Goal: Task Accomplishment & Management: Use online tool/utility

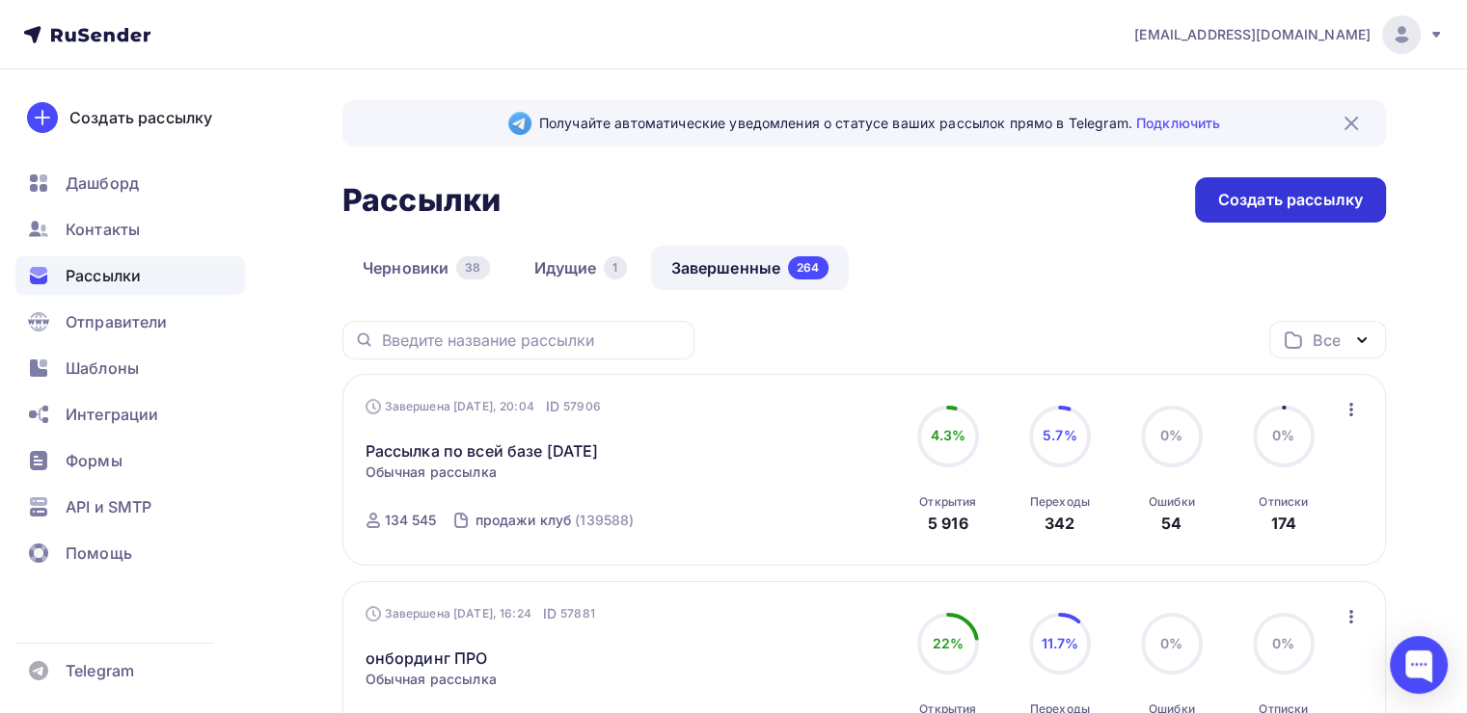
click at [1257, 182] on div "Создать рассылку" at bounding box center [1290, 199] width 191 height 45
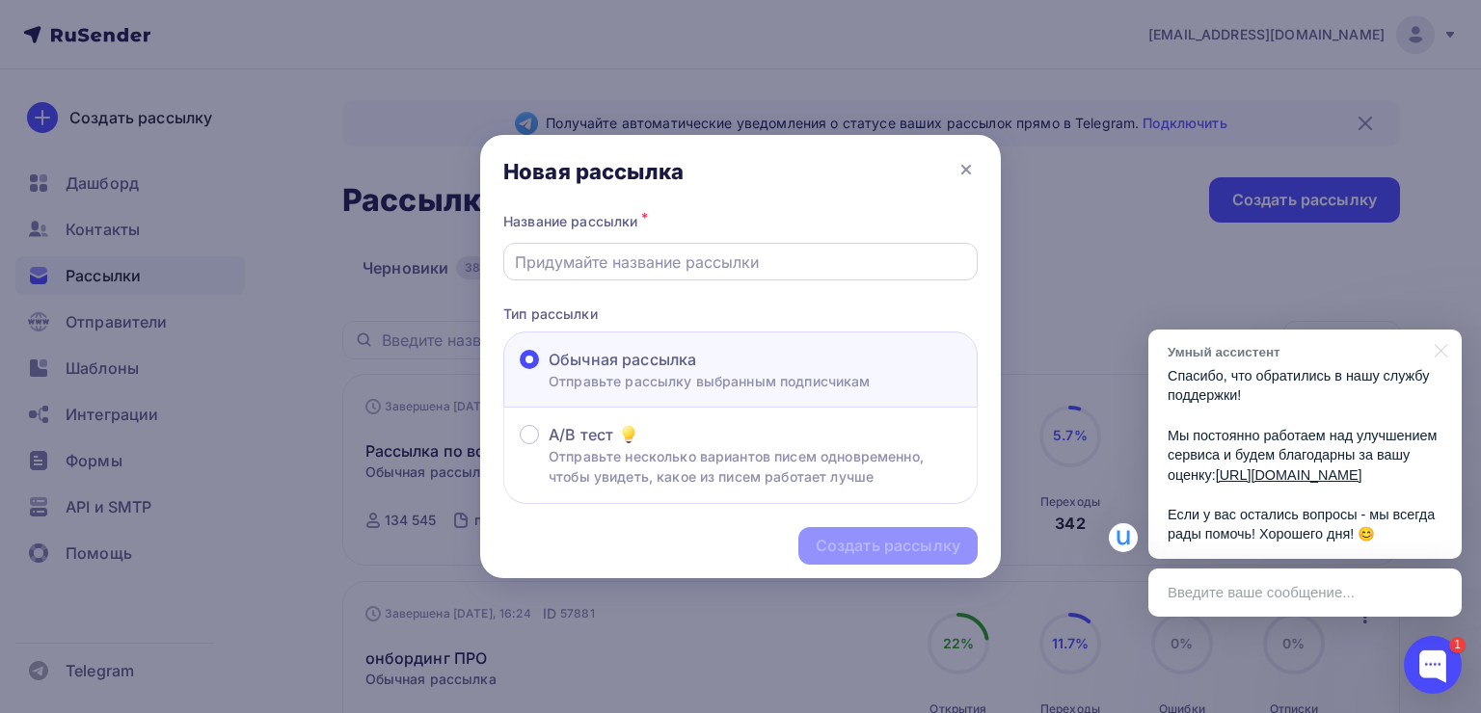
click at [675, 268] on input "text" at bounding box center [741, 262] width 452 height 23
type input "П"
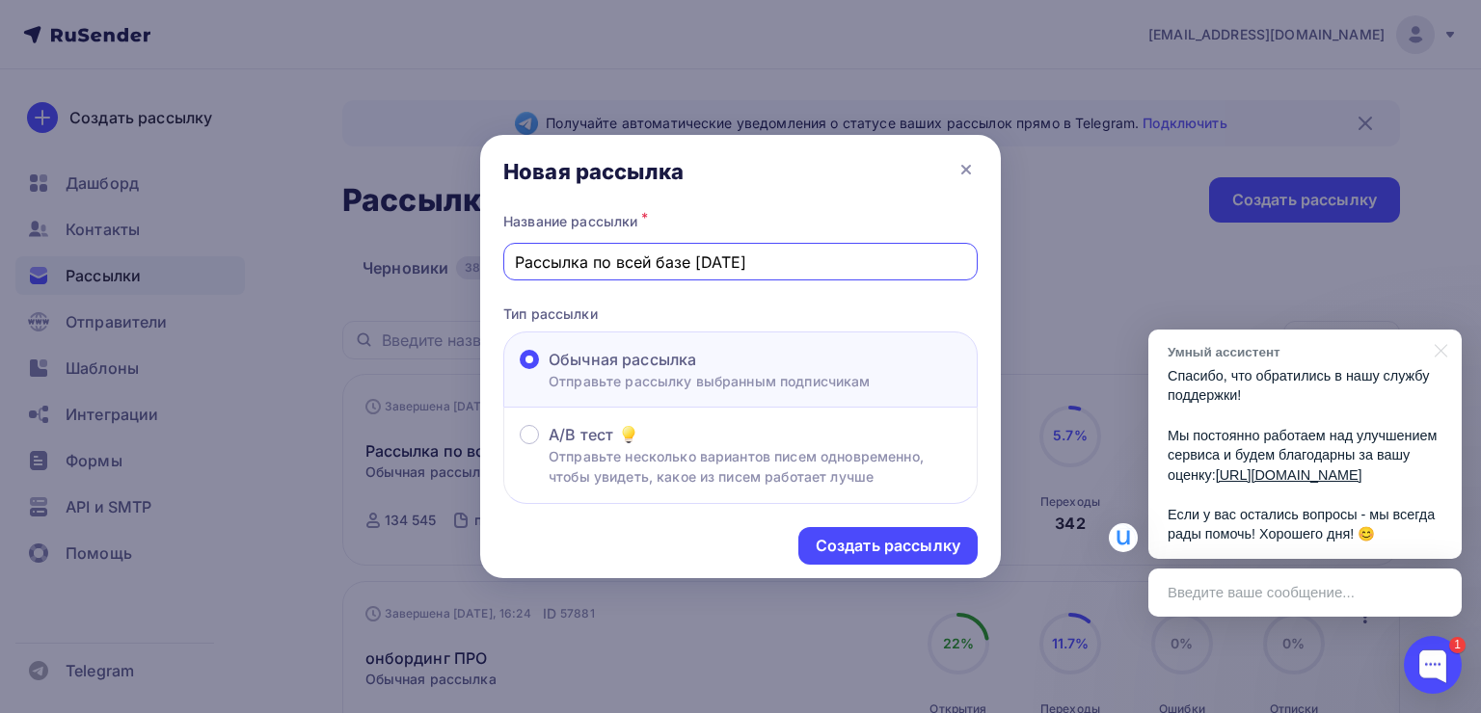
click at [710, 265] on input "Рассылка по всей базе [DATE]" at bounding box center [741, 262] width 452 height 23
type input "Рассылка по всей базе [DATE]"
click at [875, 559] on div "Создать рассылку" at bounding box center [887, 546] width 179 height 38
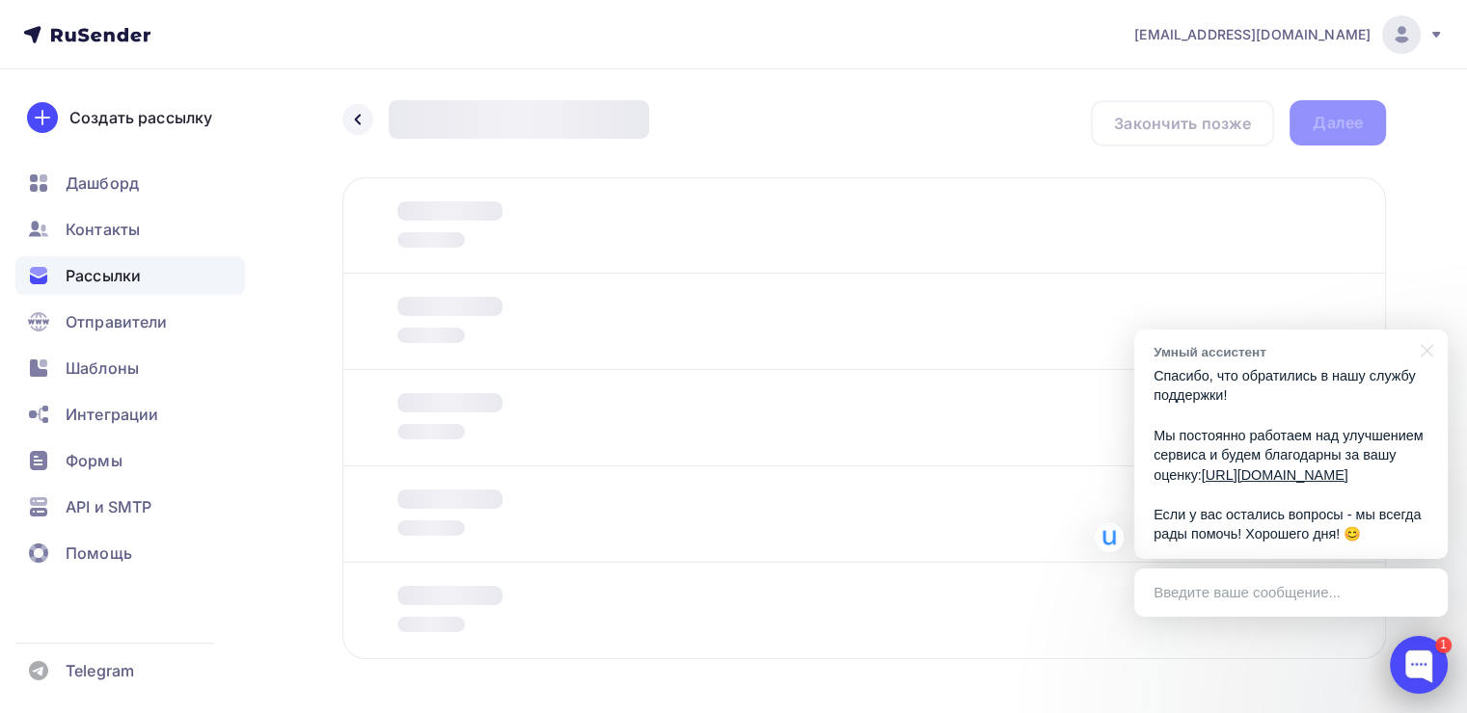
click at [1415, 661] on div at bounding box center [1418, 665] width 58 height 58
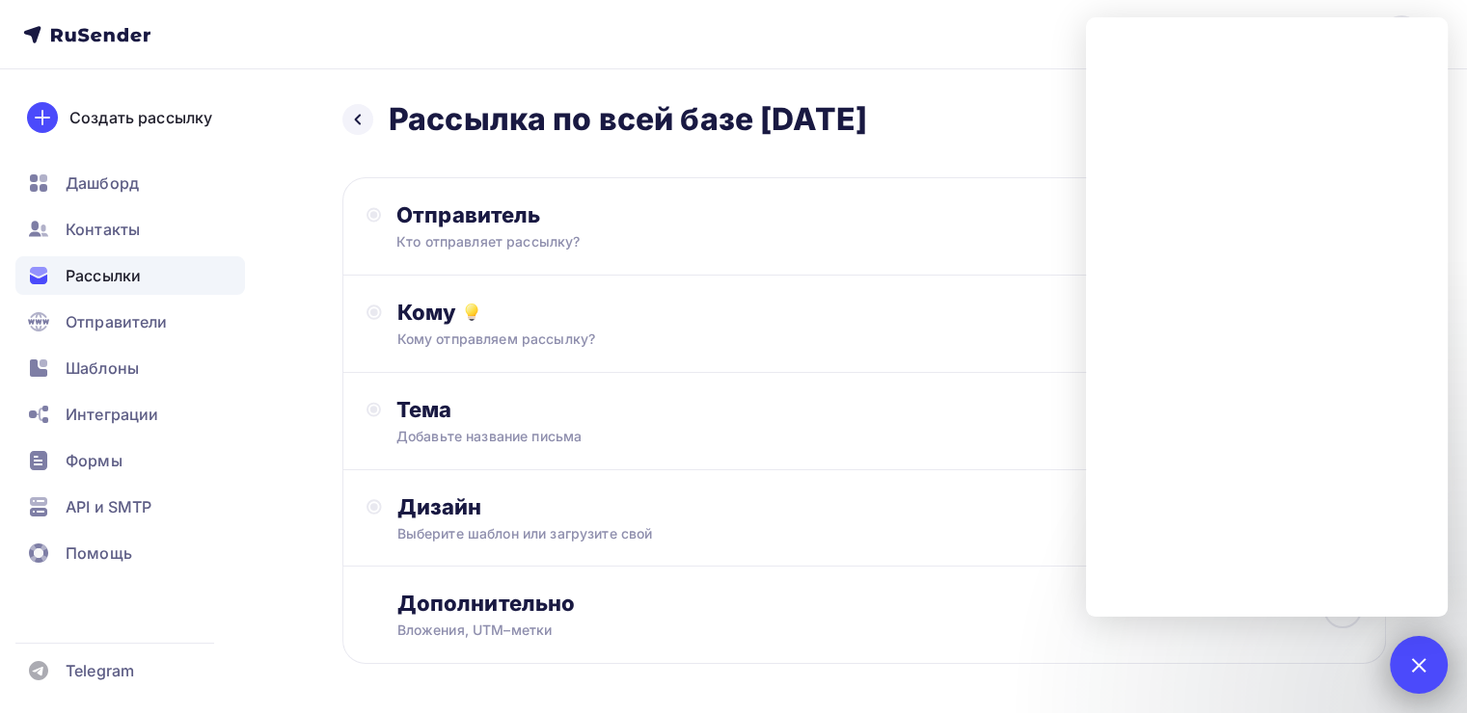
click at [1407, 671] on div "1" at bounding box center [1418, 665] width 58 height 58
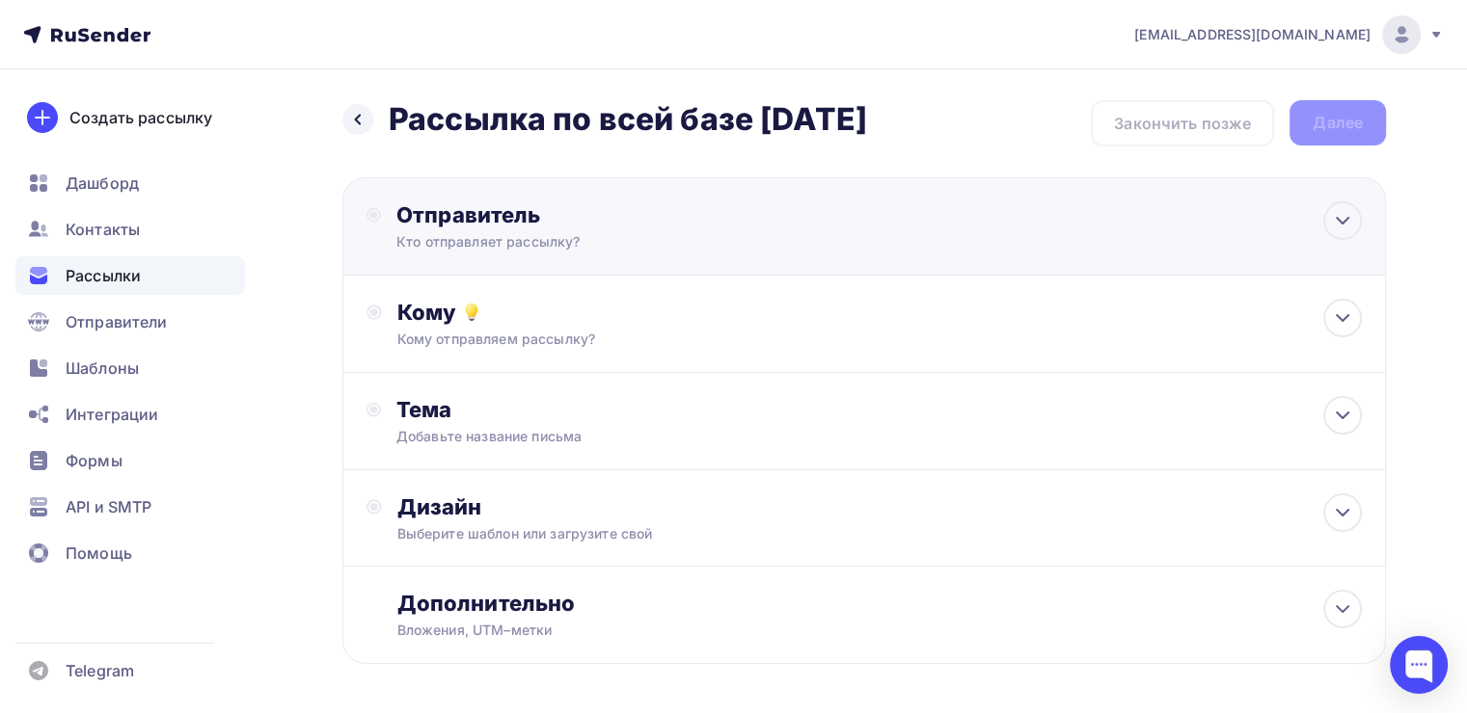
click at [899, 231] on div "Отправитель Кто отправляет рассылку? Email * [EMAIL_ADDRESS][DOMAIN_NAME] [EMAI…" at bounding box center [863, 226] width 1043 height 98
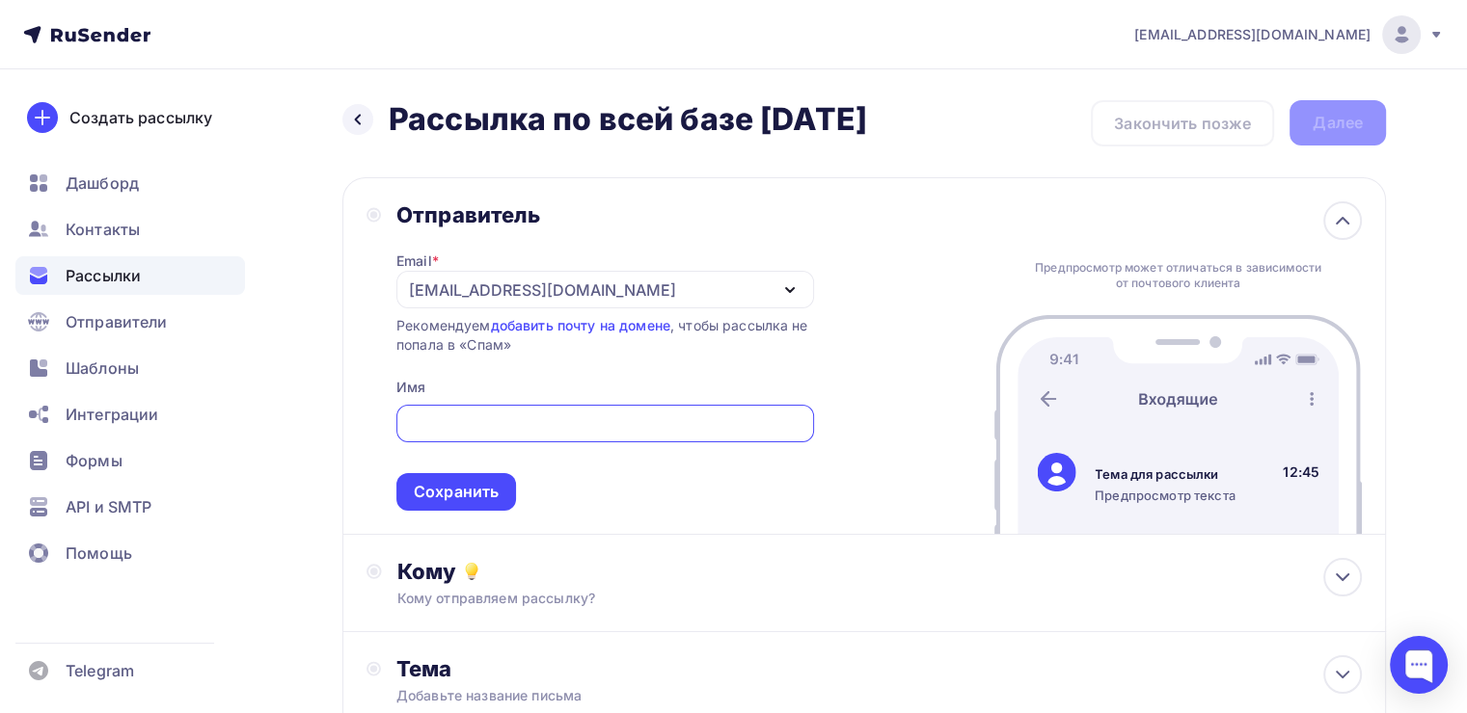
click at [476, 287] on div "[EMAIL_ADDRESS][DOMAIN_NAME]" at bounding box center [542, 290] width 267 height 23
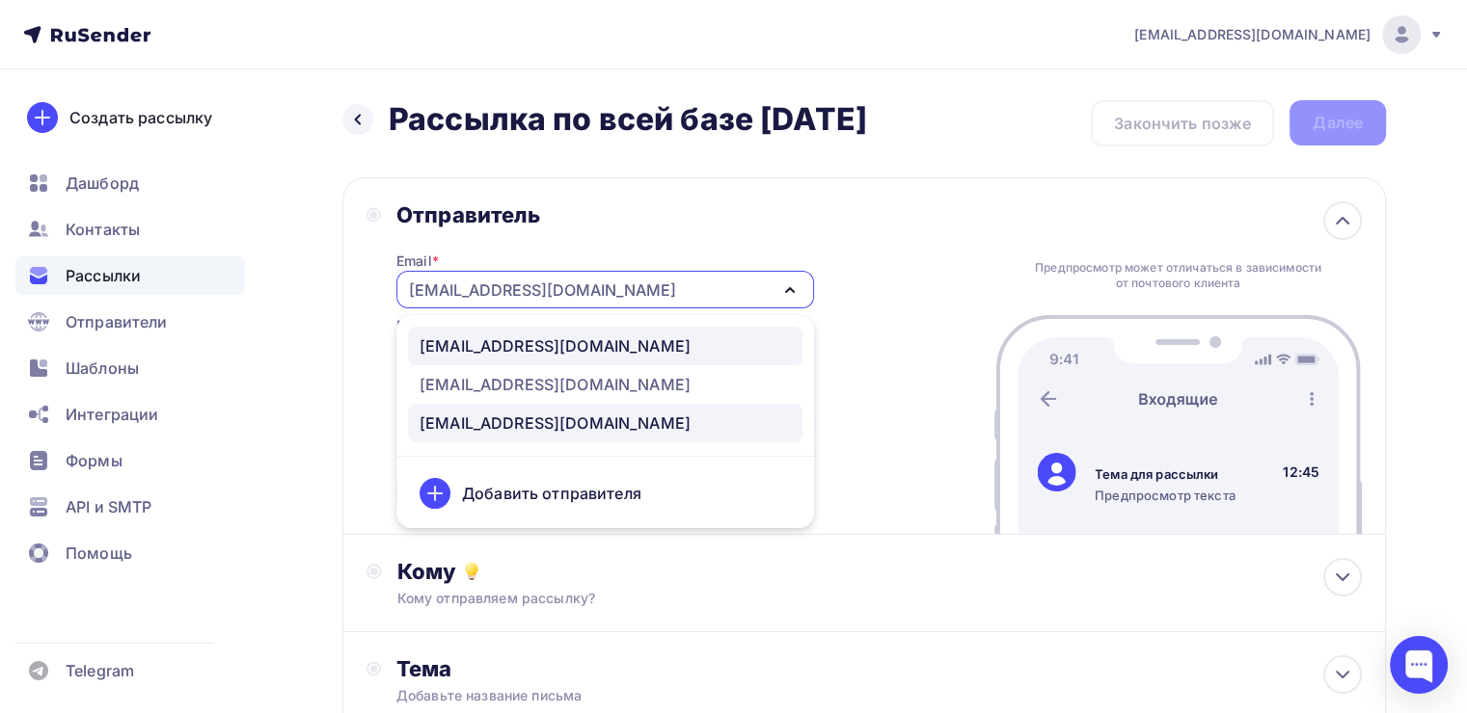
click at [513, 359] on link "[EMAIL_ADDRESS][DOMAIN_NAME]" at bounding box center [605, 346] width 394 height 39
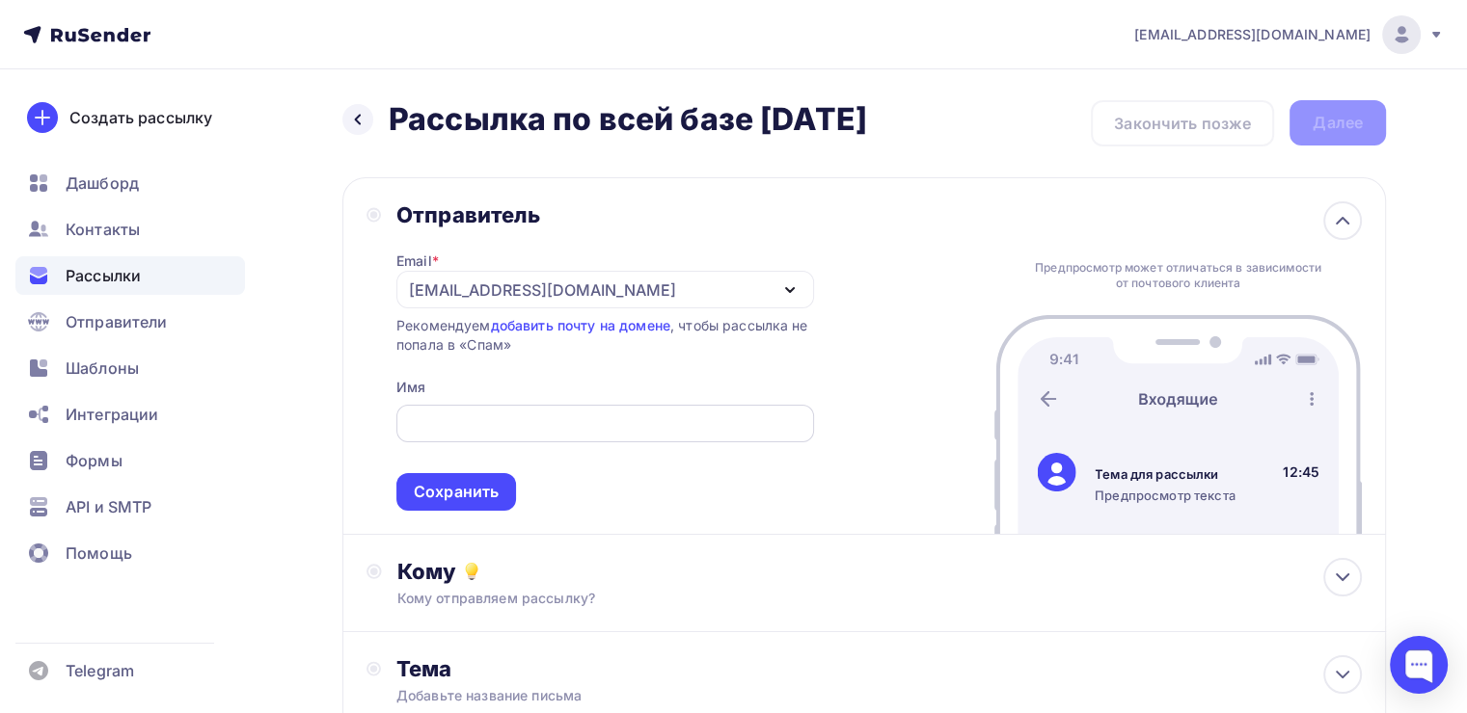
click at [524, 417] on input "text" at bounding box center [604, 424] width 395 height 23
type input "[PERSON_NAME]"
click at [494, 478] on div "Сохранить" at bounding box center [456, 492] width 120 height 38
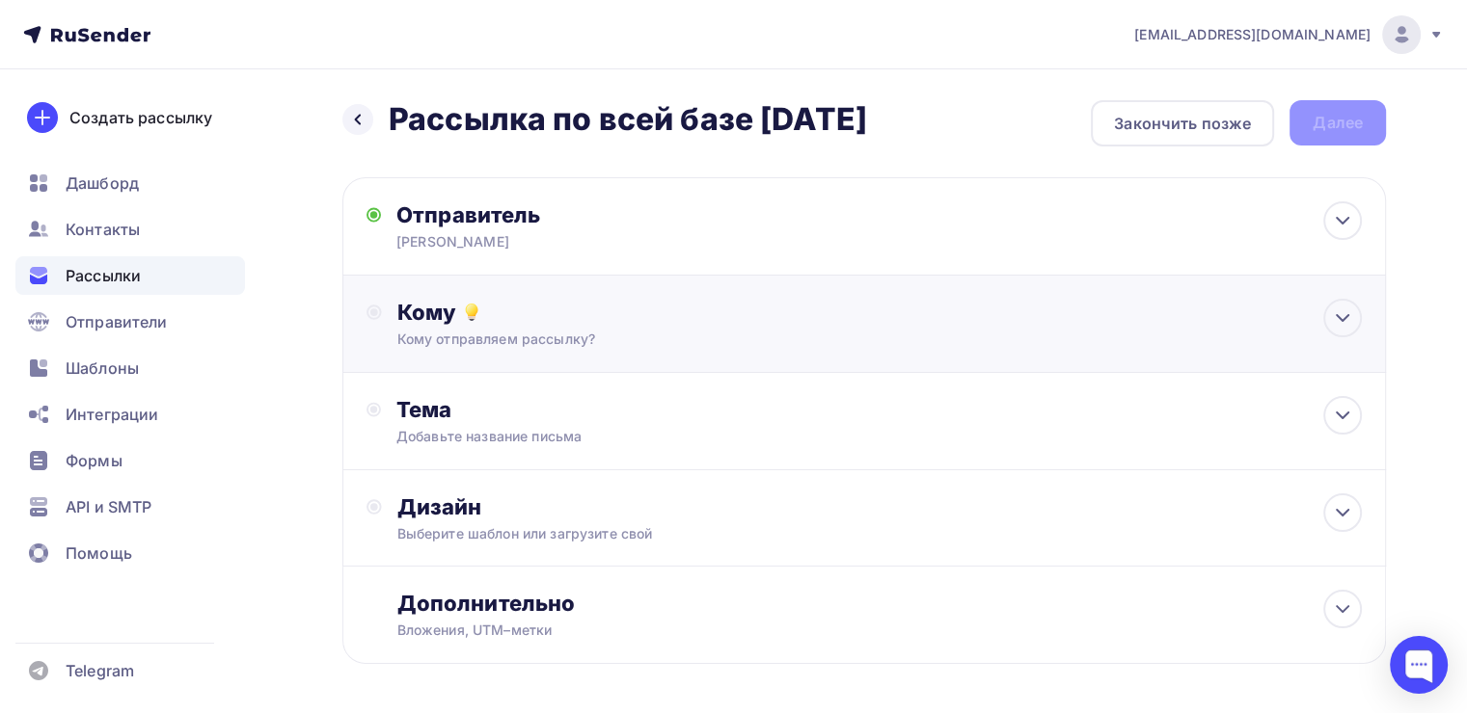
click at [486, 320] on div "Кому" at bounding box center [879, 312] width 964 height 27
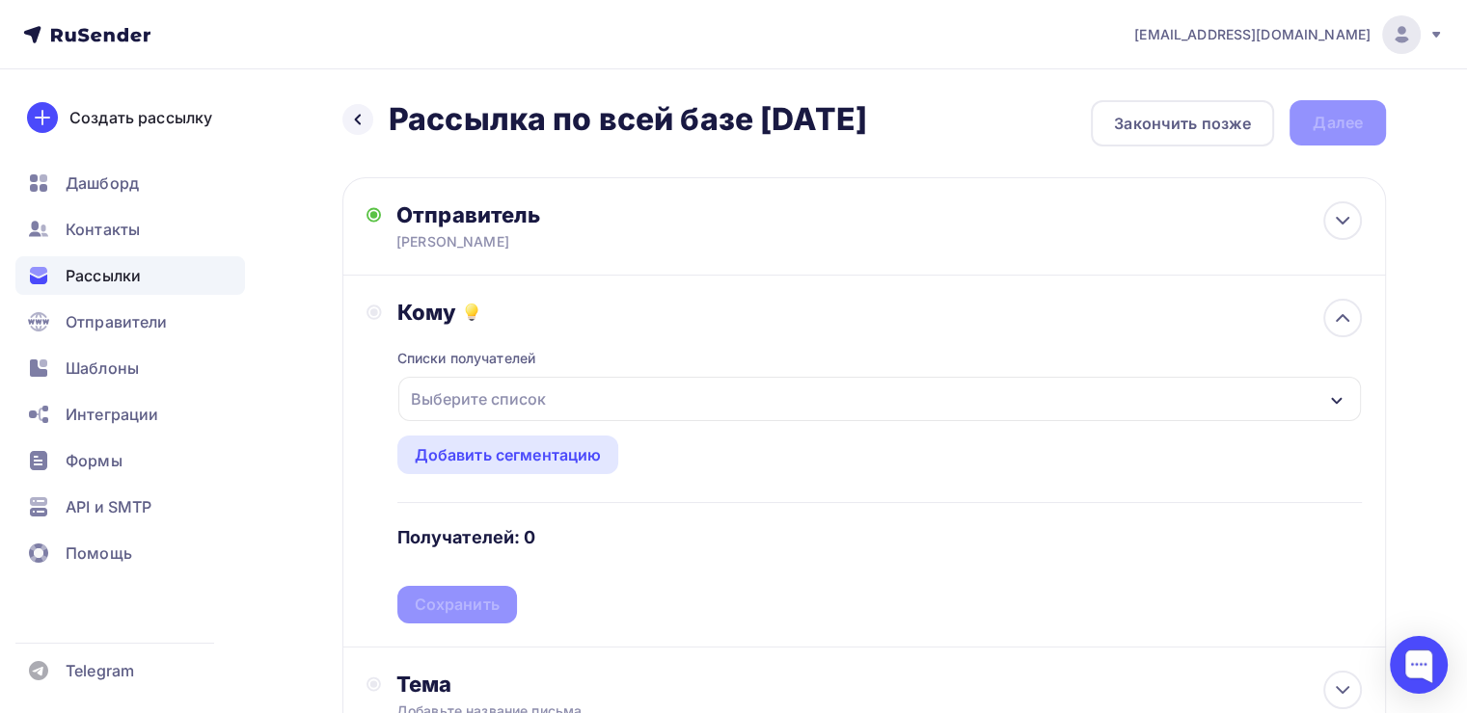
click at [502, 404] on div "Выберите список" at bounding box center [478, 399] width 150 height 35
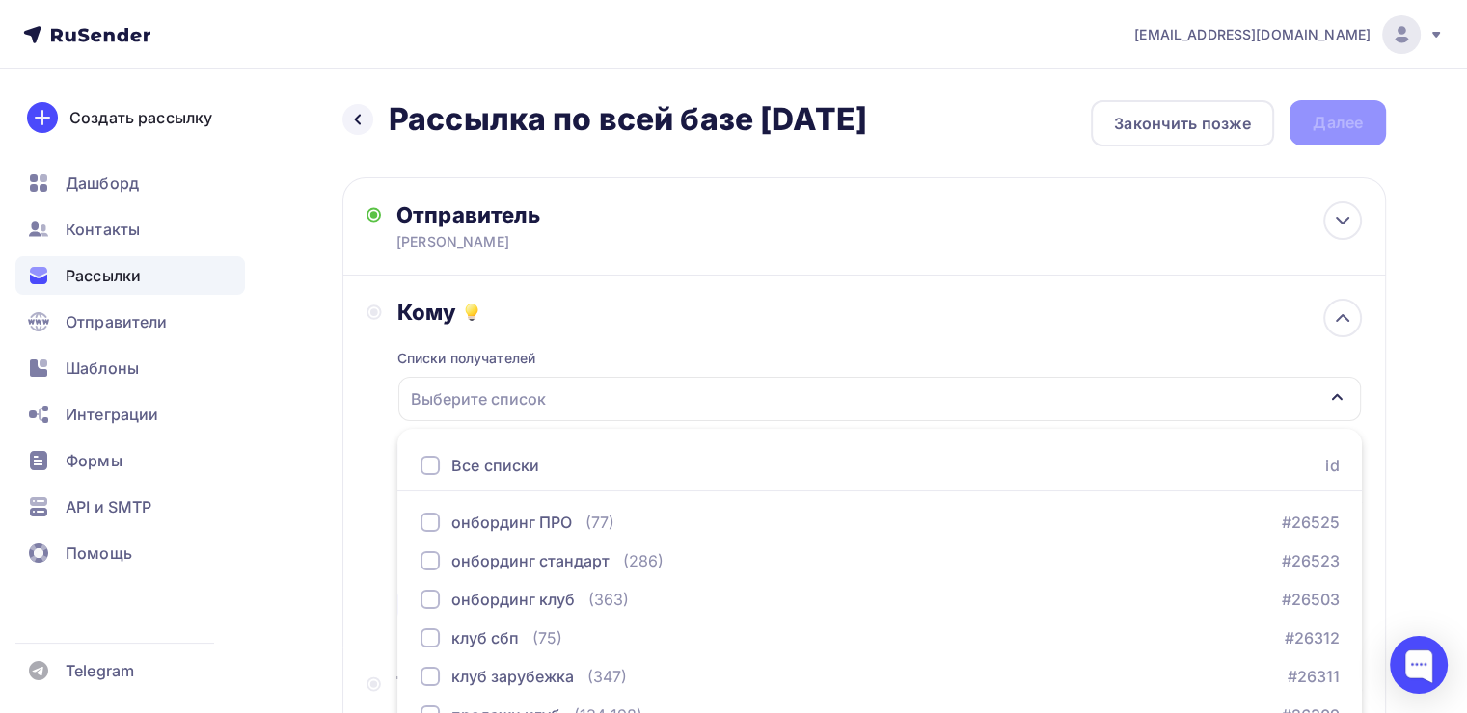
scroll to position [213, 0]
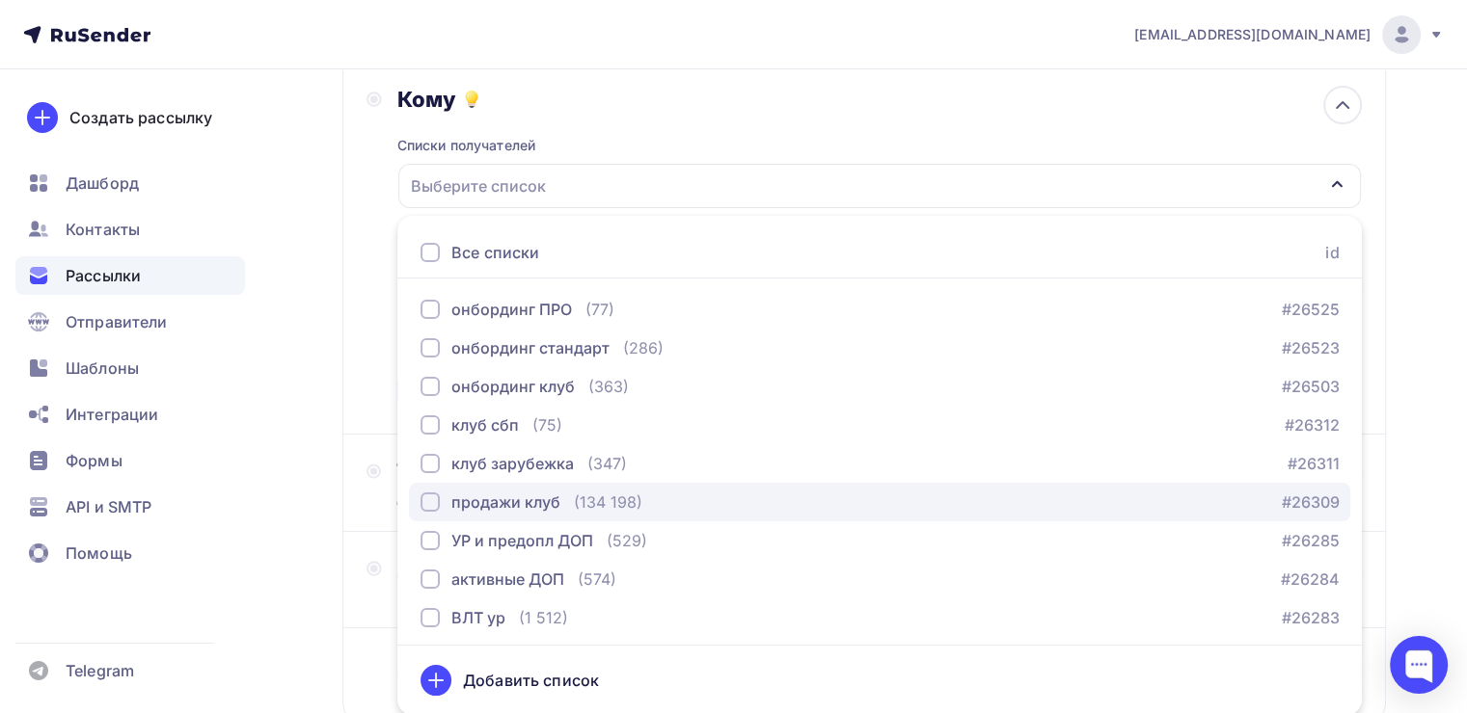
click at [424, 498] on div "button" at bounding box center [429, 502] width 19 height 19
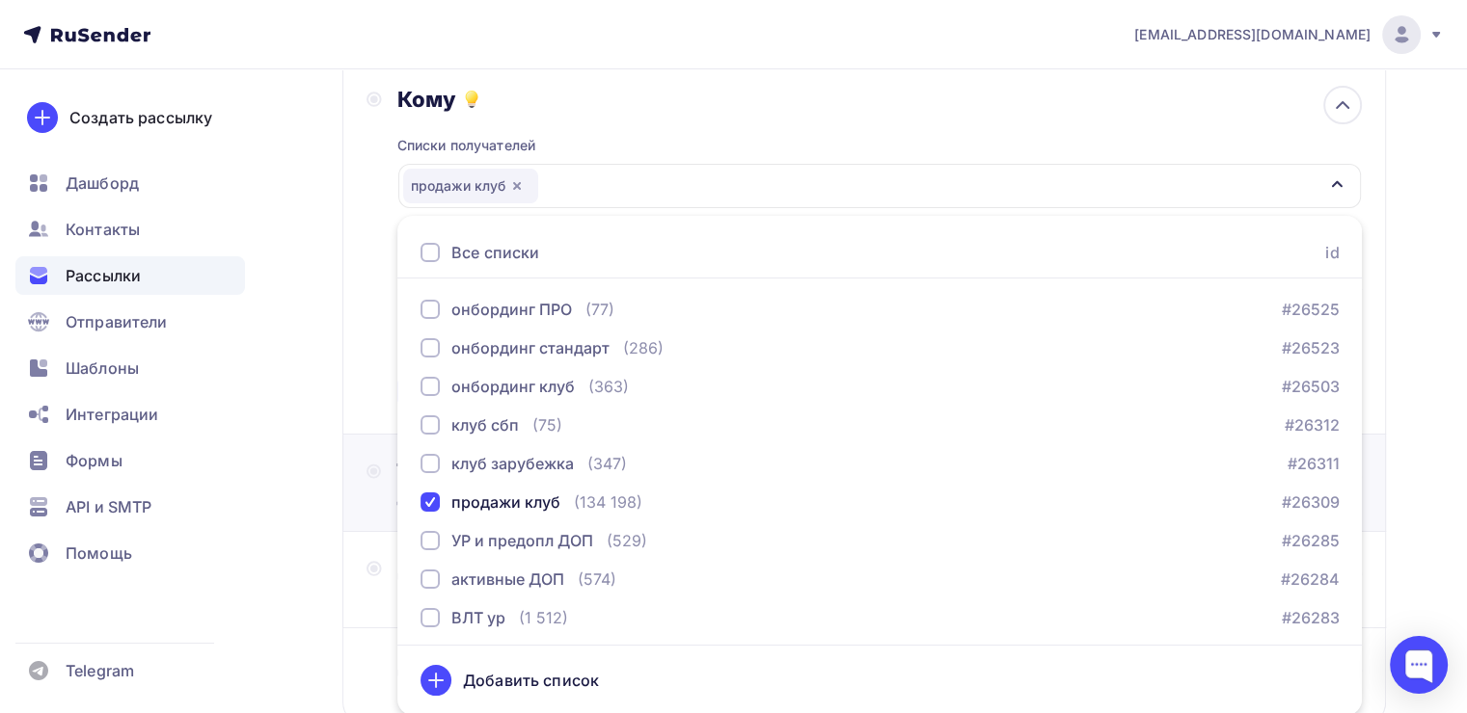
click at [356, 461] on div "Тема Добавьте название письма Тема * Рекомендуем использовать не более 150 симв…" at bounding box center [863, 483] width 1043 height 97
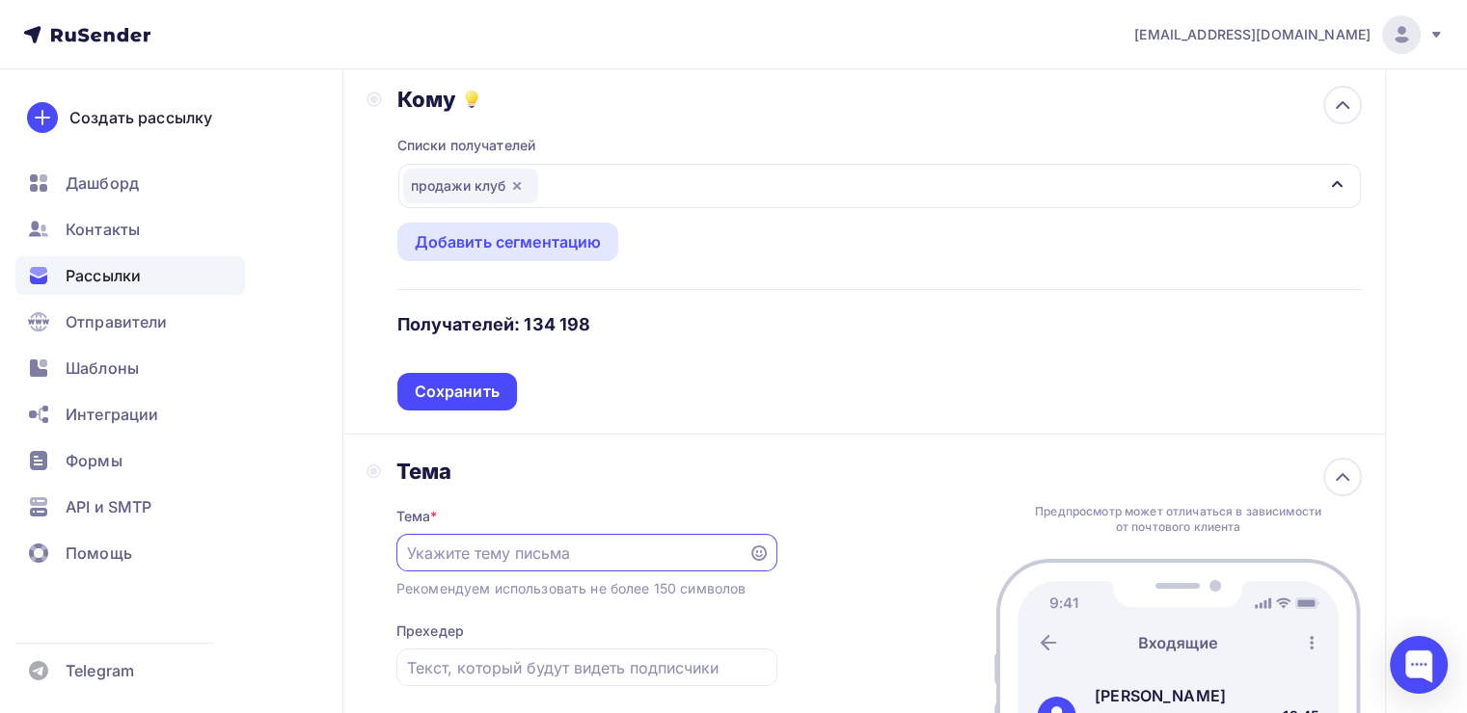
scroll to position [0, 0]
click at [436, 400] on div "Сохранить" at bounding box center [457, 392] width 85 height 22
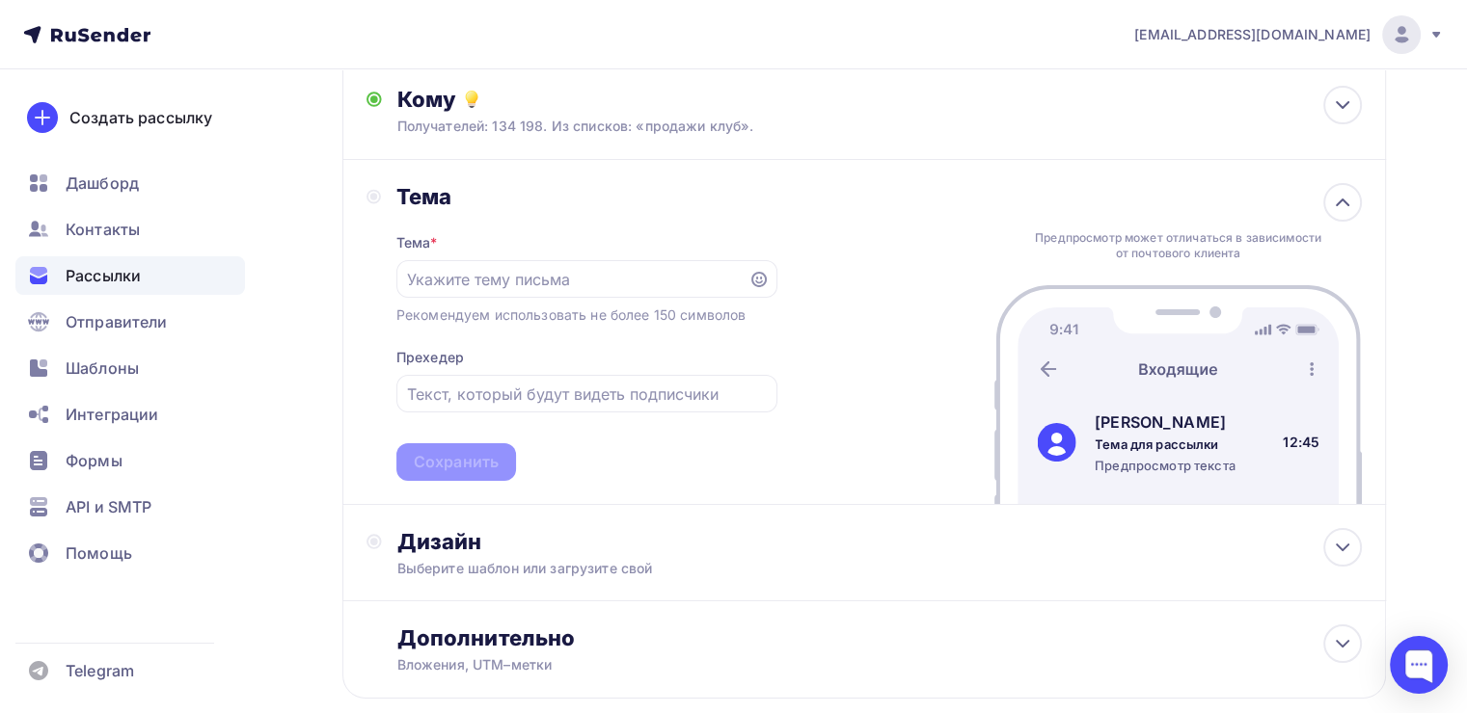
click at [482, 301] on div "Тема * Рекомендуем использовать не более 150 символов Прехедер Сохранить" at bounding box center [586, 345] width 381 height 271
click at [574, 271] on input "text" at bounding box center [572, 279] width 330 height 23
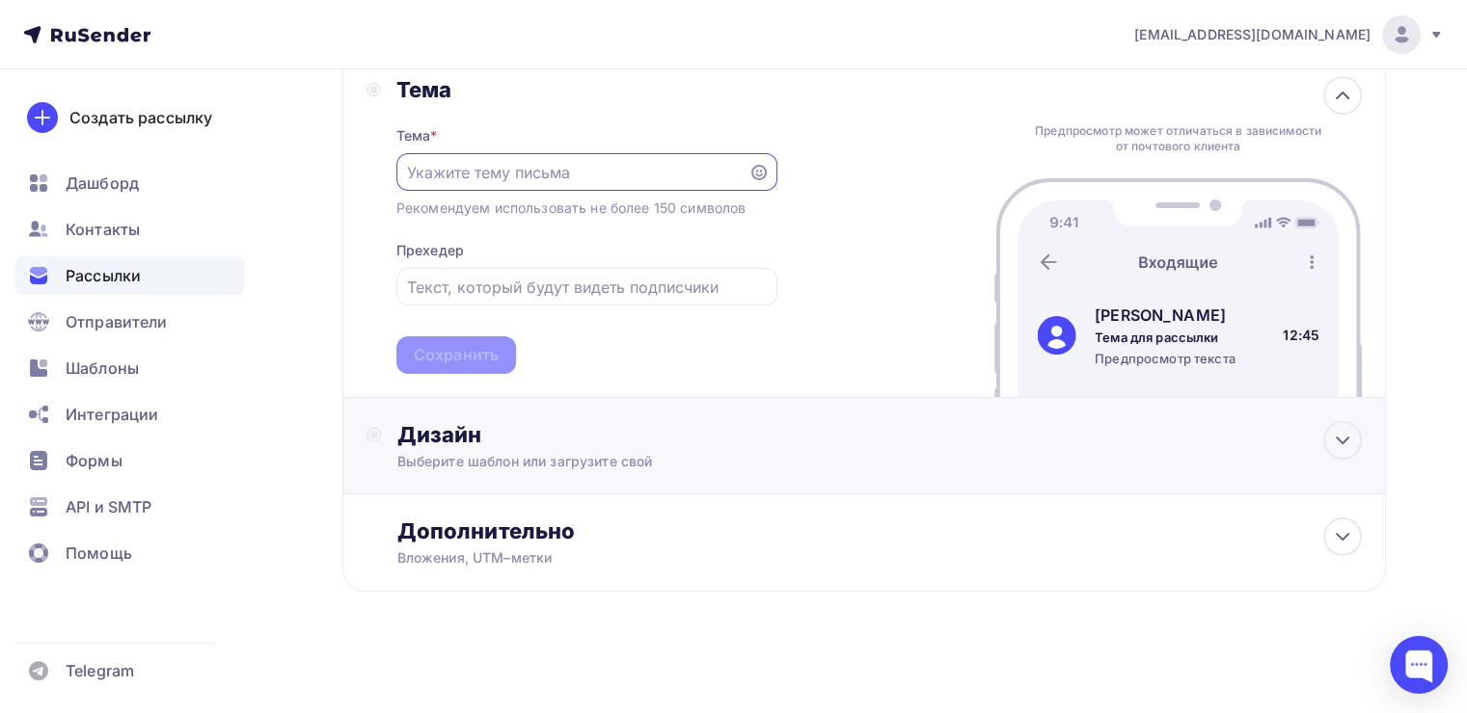
click at [774, 456] on div "Выберите шаблон или загрузите свой" at bounding box center [831, 461] width 868 height 19
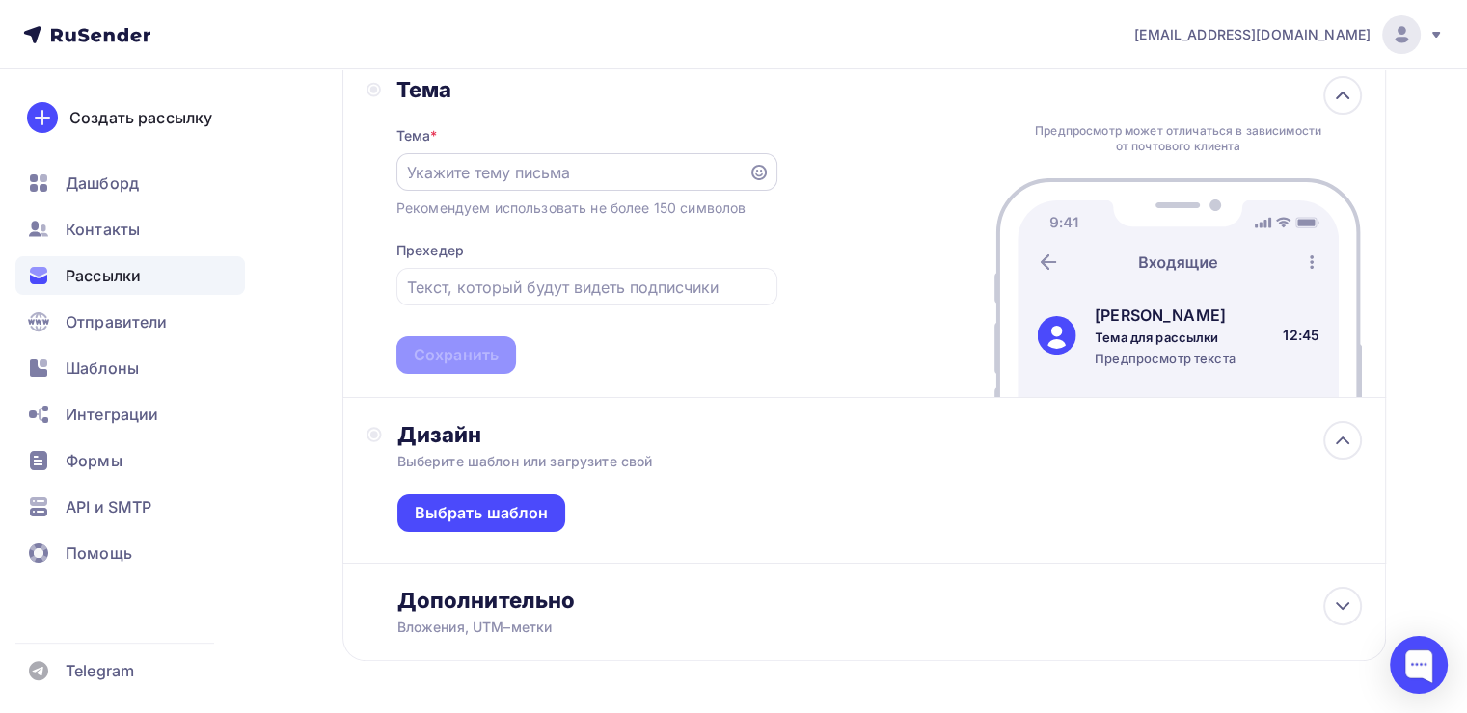
click at [458, 181] on div at bounding box center [586, 172] width 381 height 38
click at [455, 177] on input "text" at bounding box center [572, 172] width 330 height 23
paste input "Ваш финансовый потолок — не ваш"
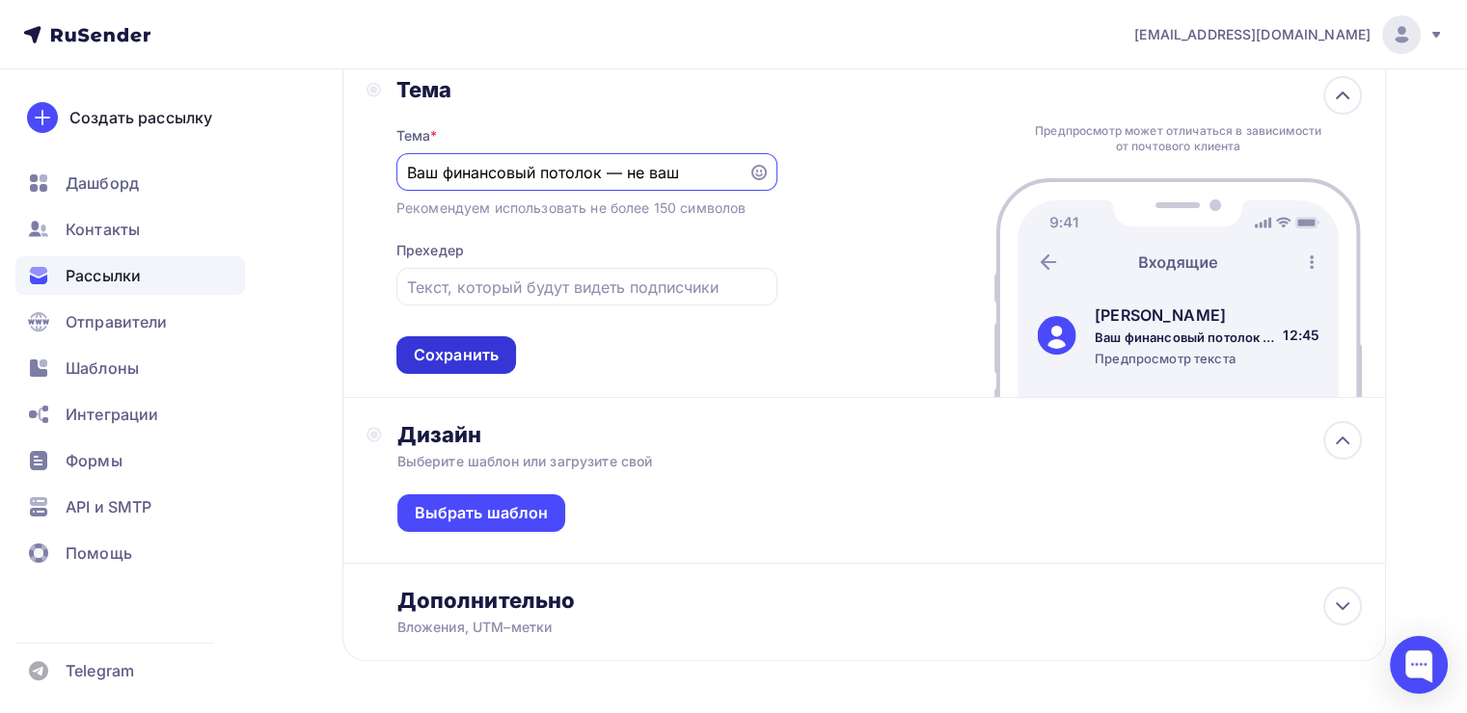
type input "Ваш финансовый потолок — не ваш"
click at [452, 361] on div "Сохранить" at bounding box center [456, 355] width 85 height 22
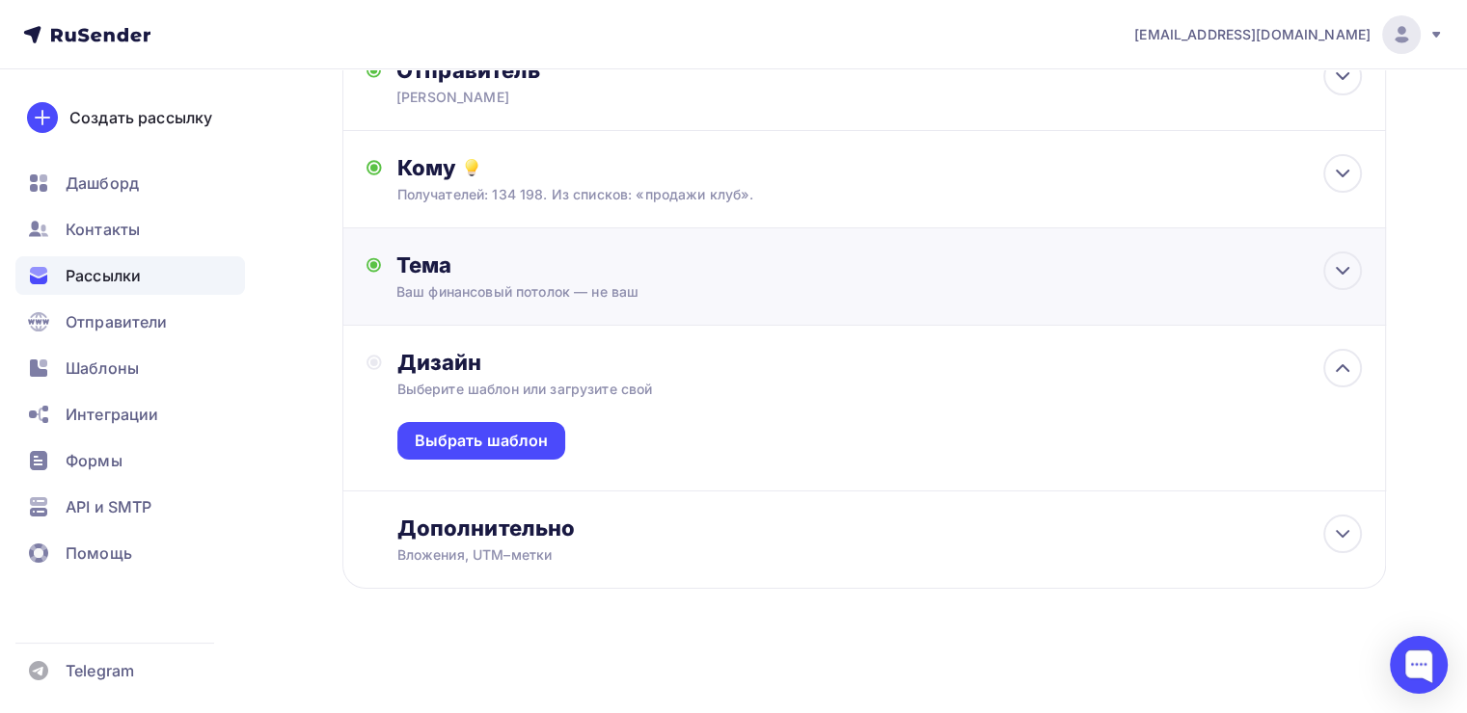
scroll to position [143, 0]
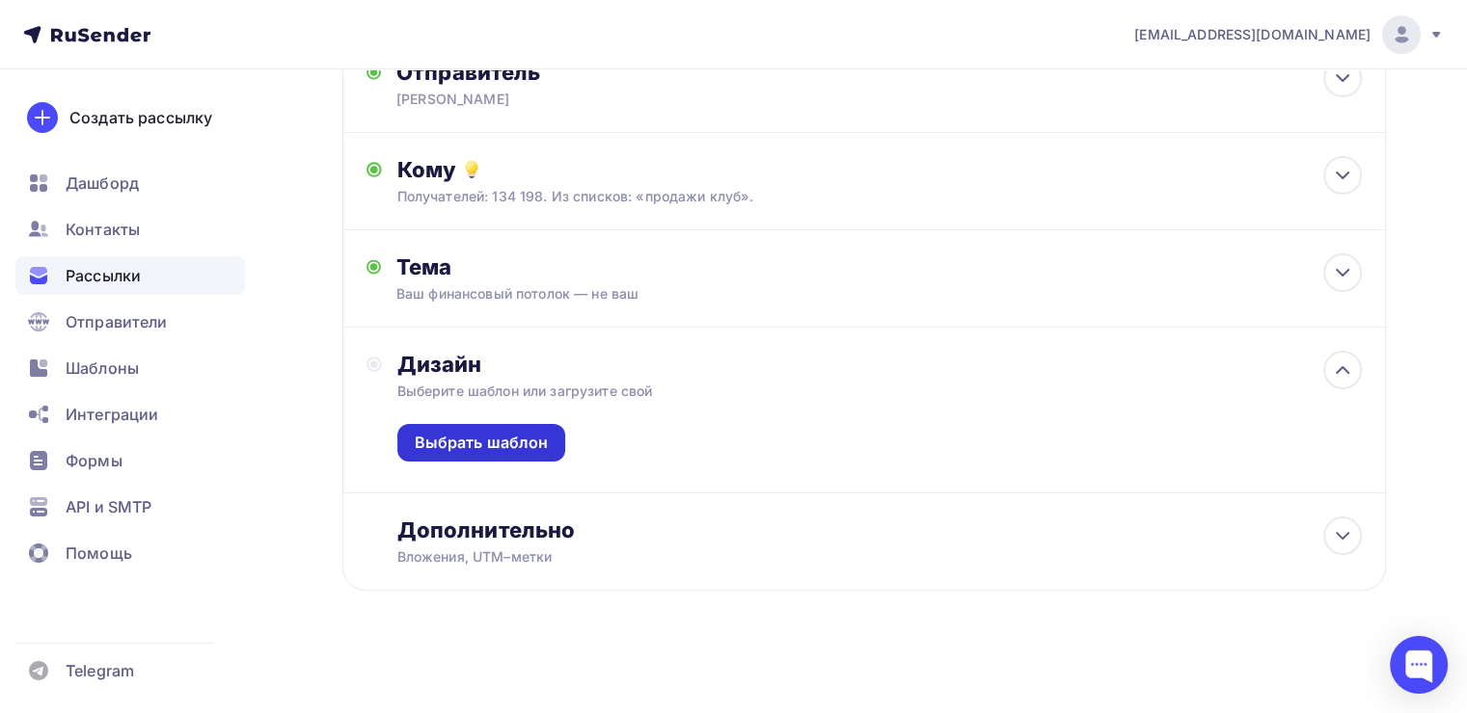
click at [451, 444] on div "Выбрать шаблон" at bounding box center [482, 443] width 134 height 22
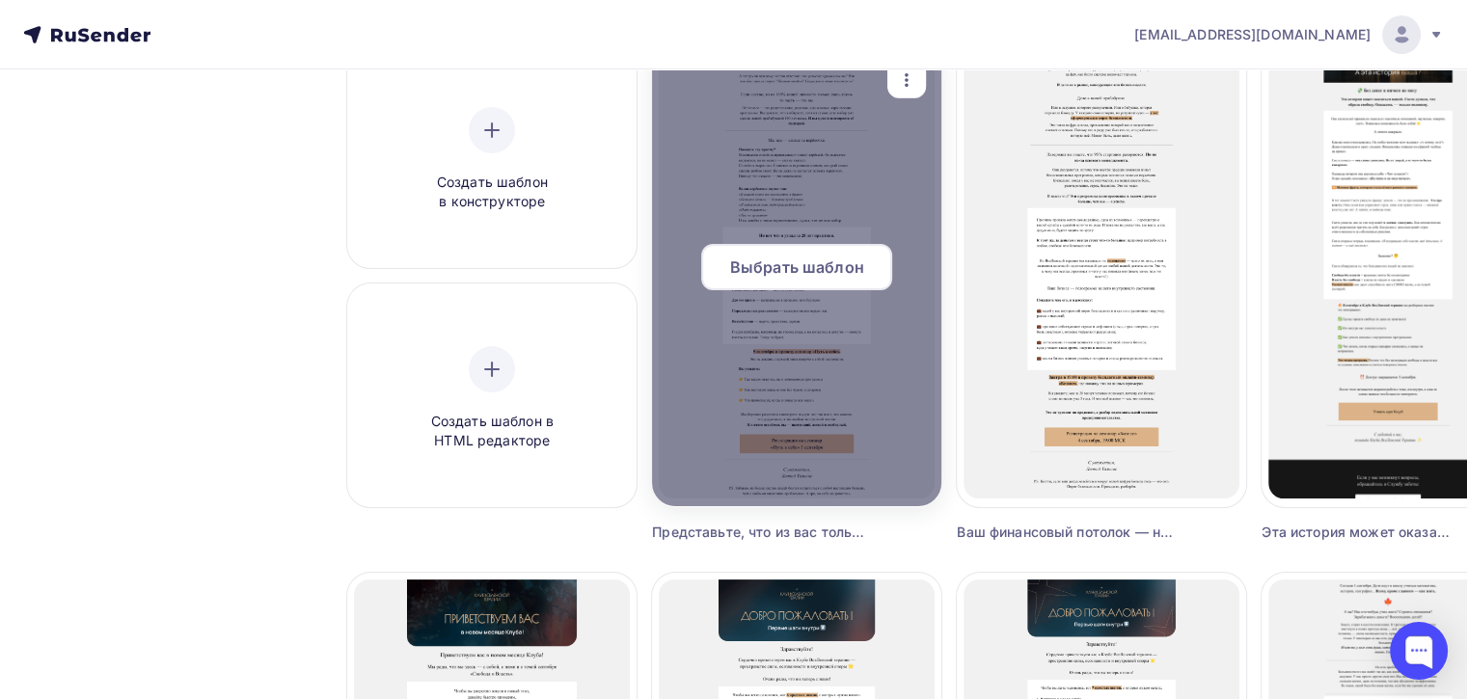
scroll to position [210, 0]
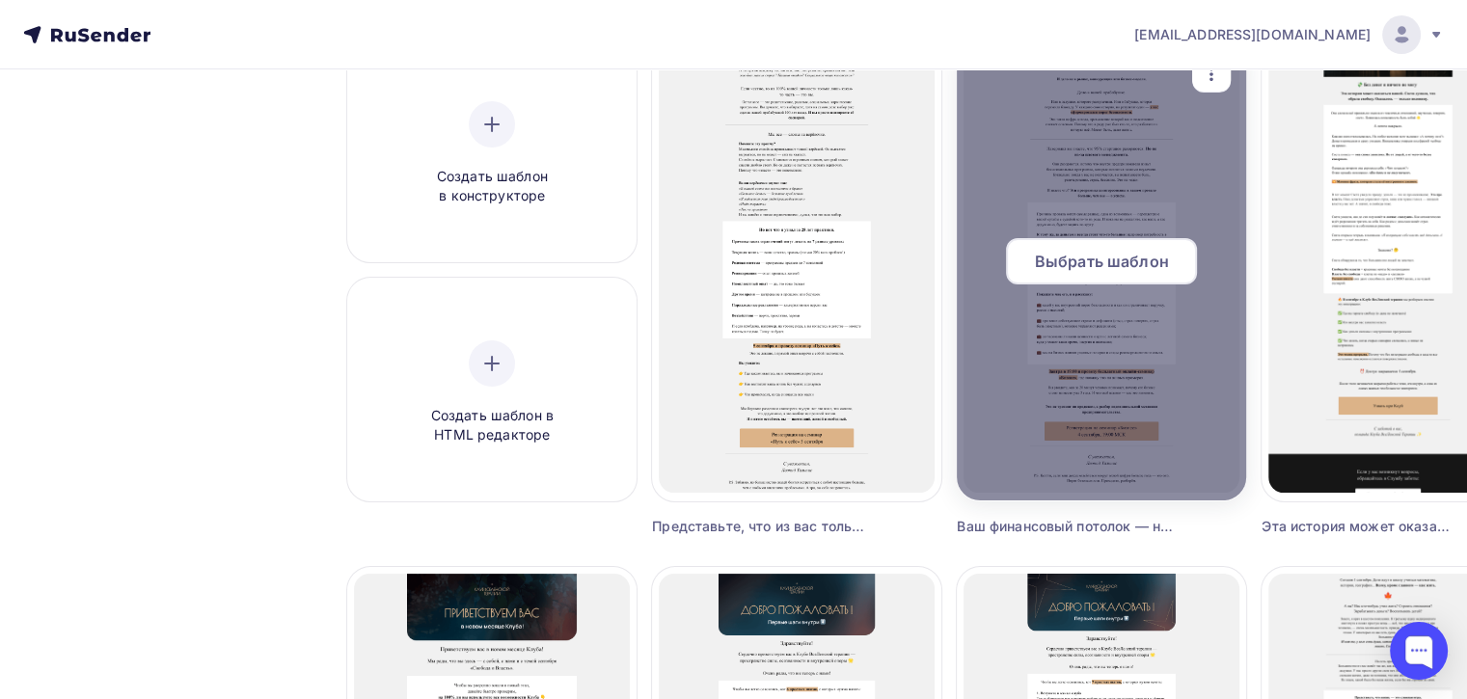
click at [1098, 274] on div "Выбрать шаблон" at bounding box center [1101, 261] width 191 height 46
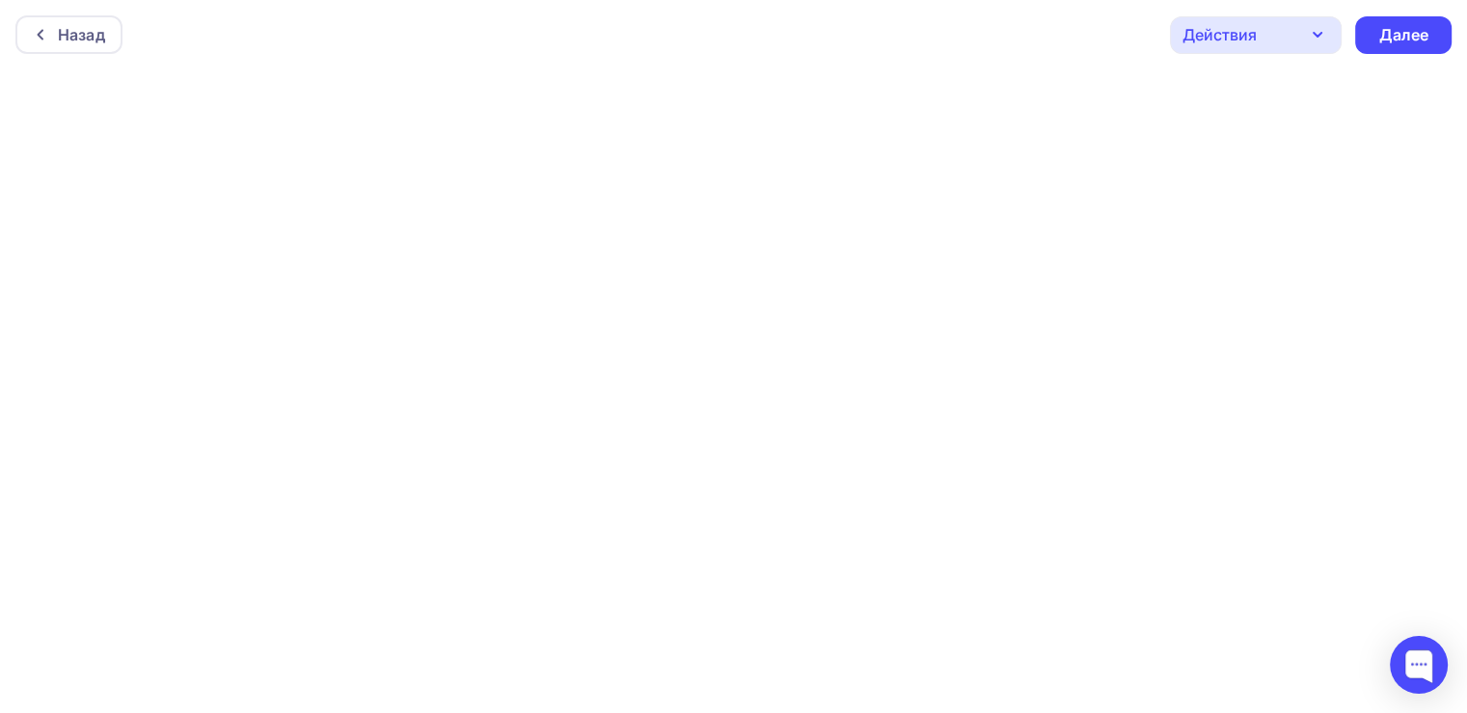
scroll to position [4, 0]
click at [1429, 27] on div "Далее" at bounding box center [1403, 32] width 96 height 38
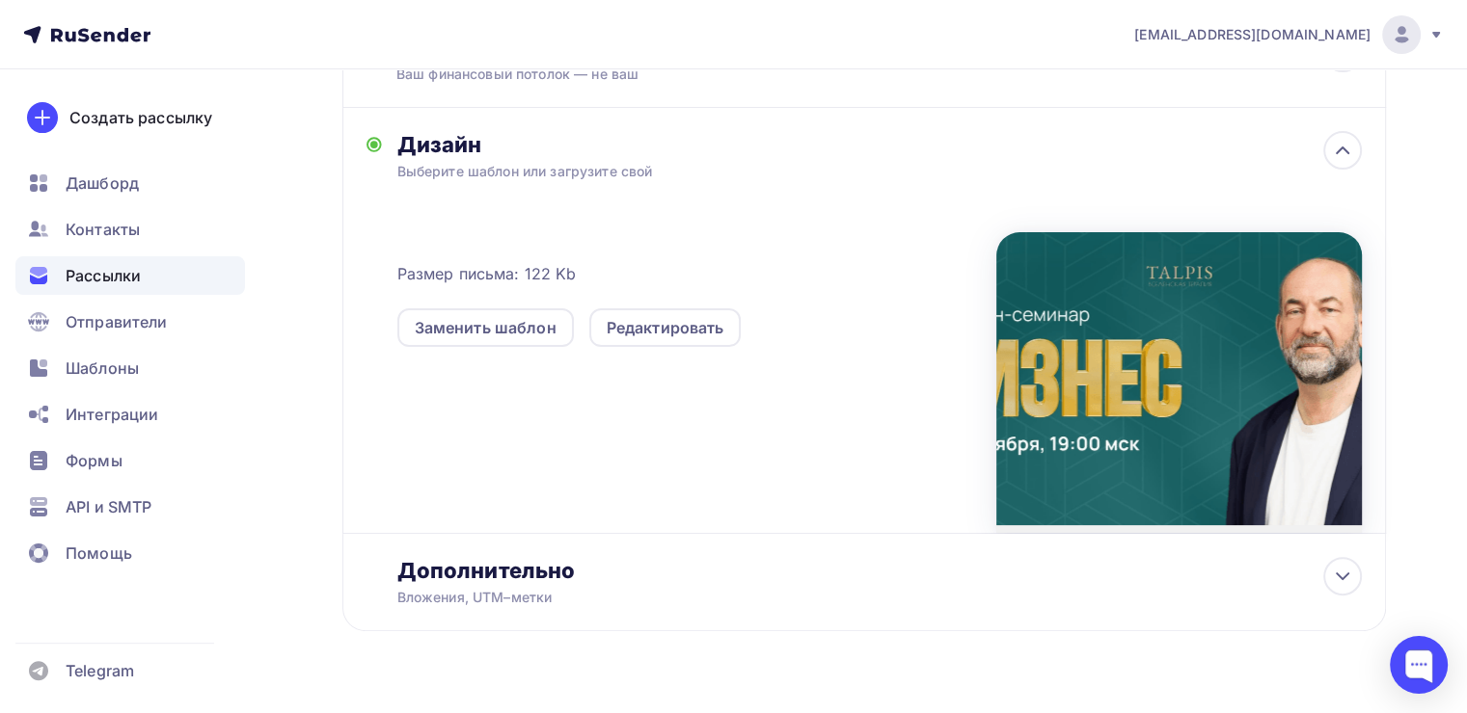
scroll to position [403, 0]
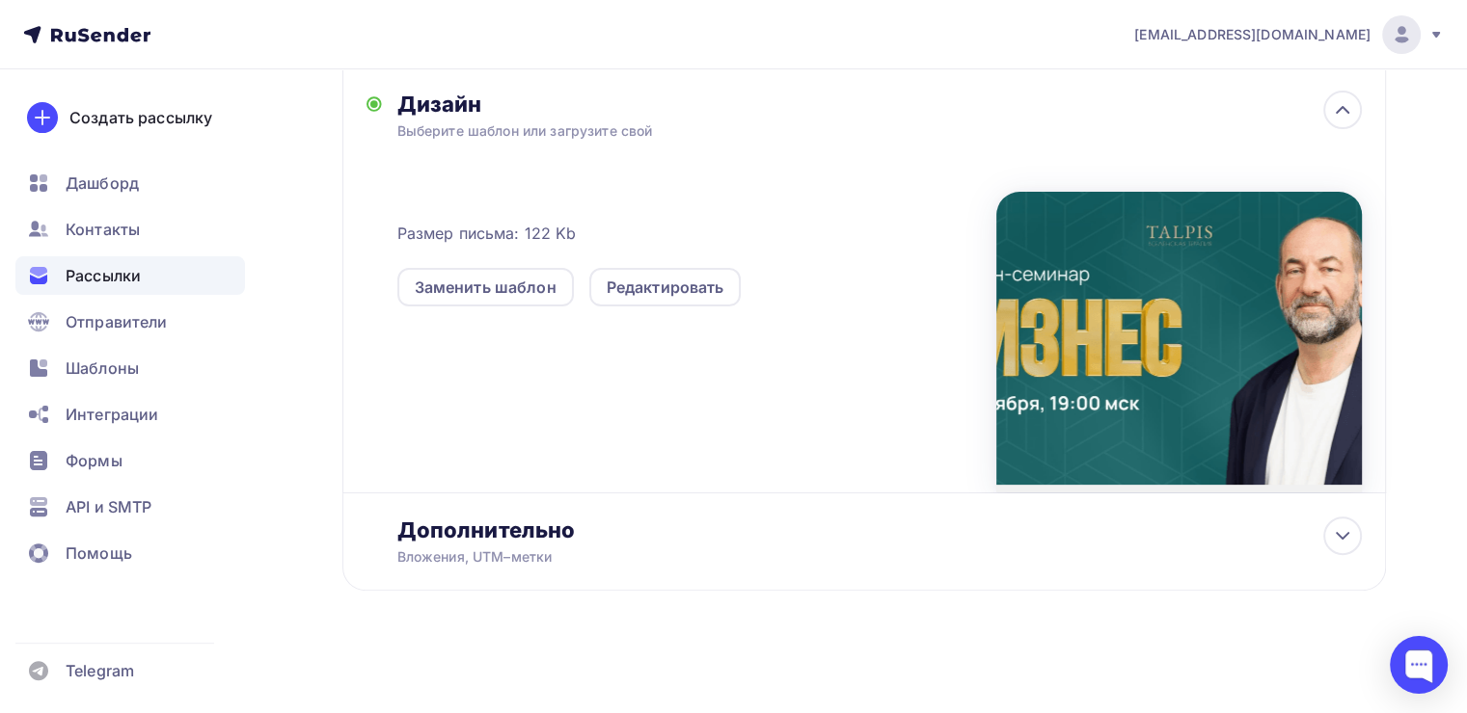
click at [1039, 379] on div at bounding box center [1178, 342] width 365 height 301
click at [723, 288] on div "Редактировать" at bounding box center [665, 287] width 152 height 39
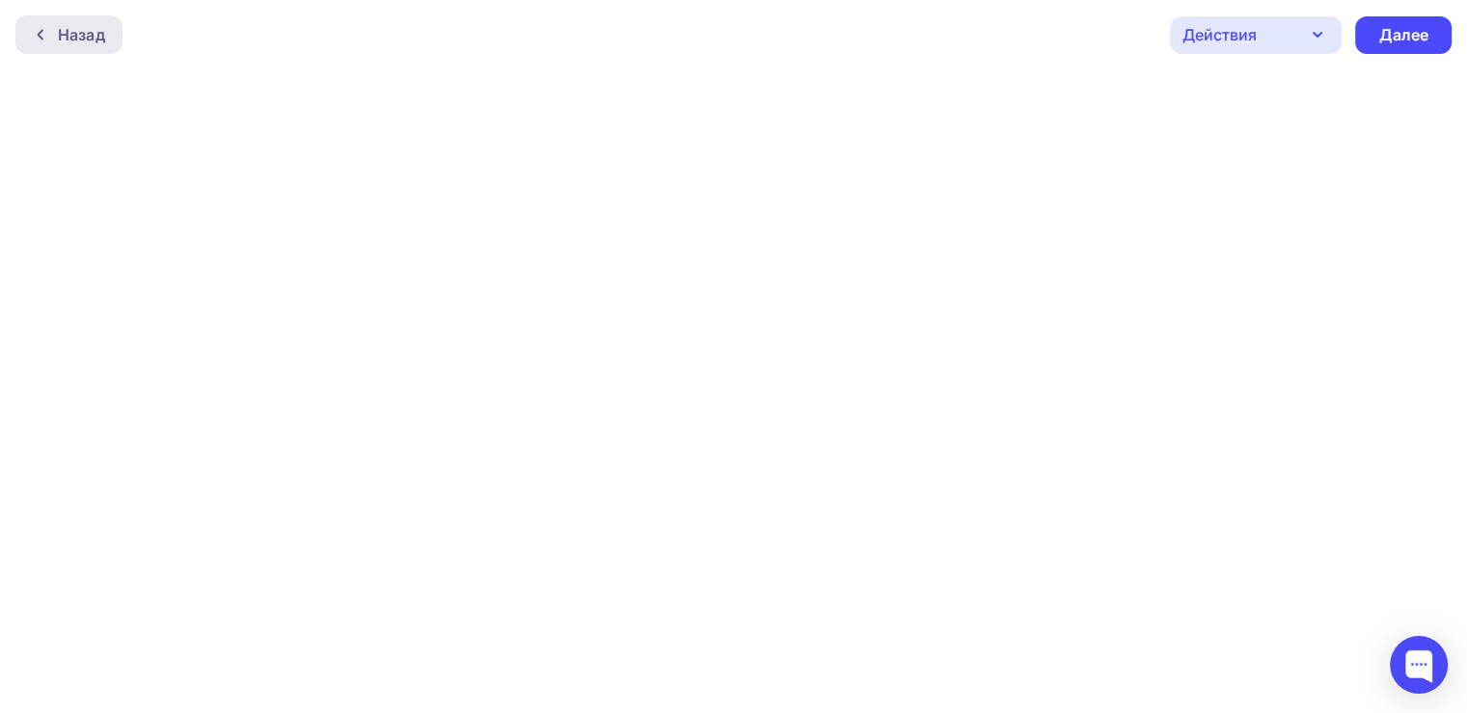
click at [105, 48] on div "Назад" at bounding box center [68, 34] width 107 height 39
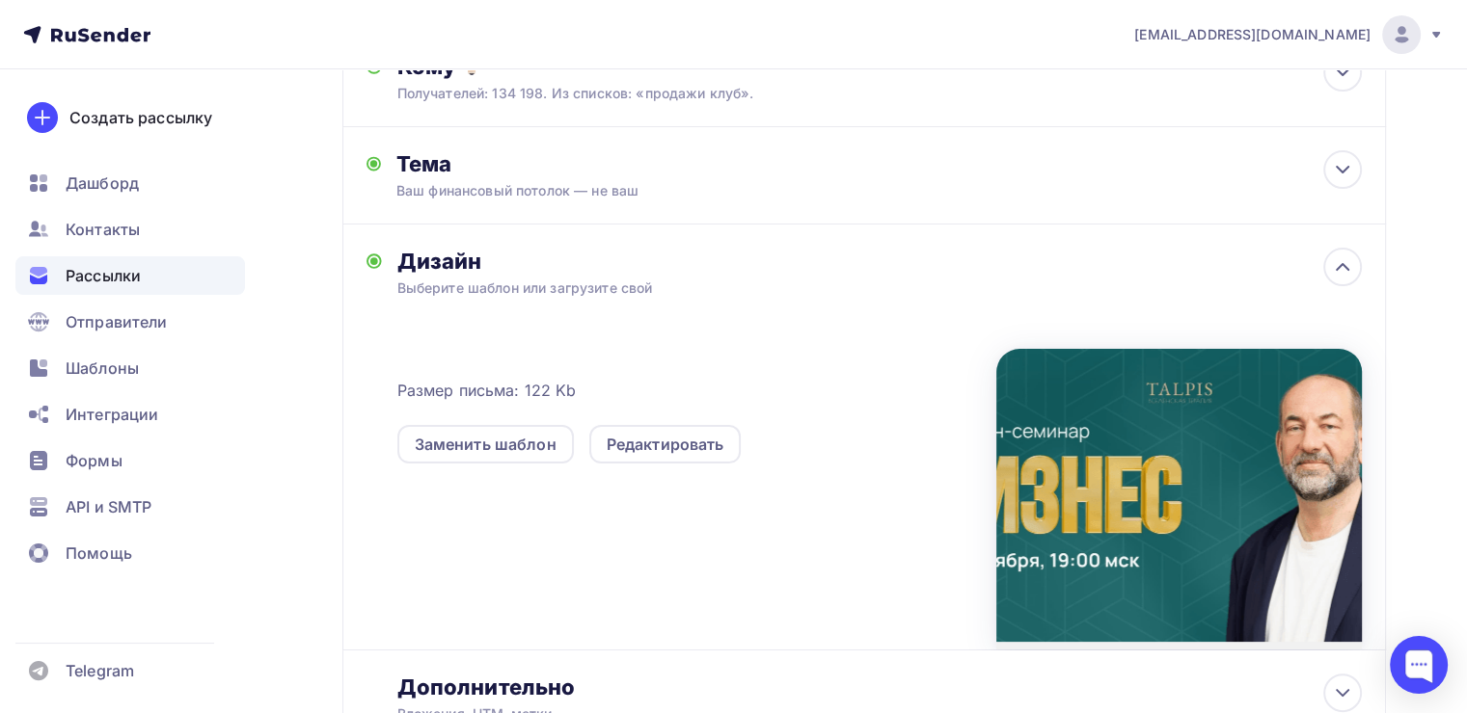
scroll to position [247, 0]
